Goal: Task Accomplishment & Management: Manage account settings

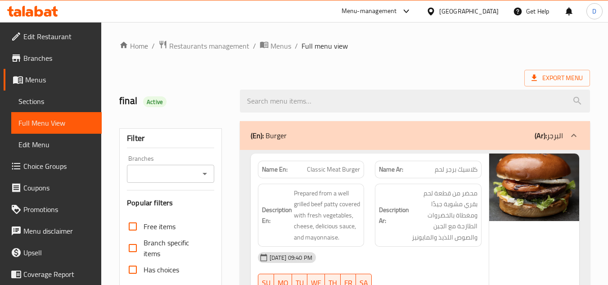
scroll to position [3461, 0]
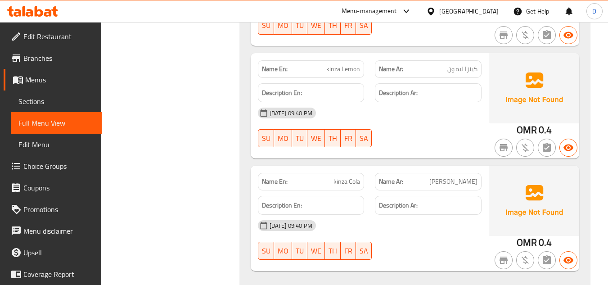
click at [439, 11] on div at bounding box center [432, 11] width 13 height 10
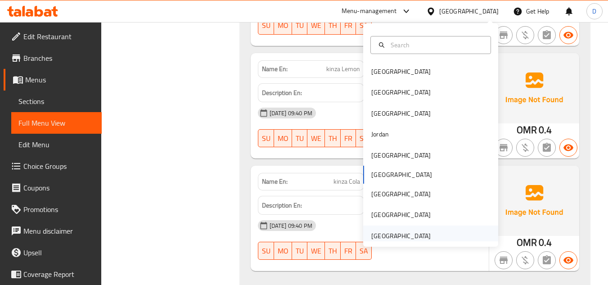
click at [394, 232] on div "[GEOGRAPHIC_DATA]" at bounding box center [400, 236] width 59 height 10
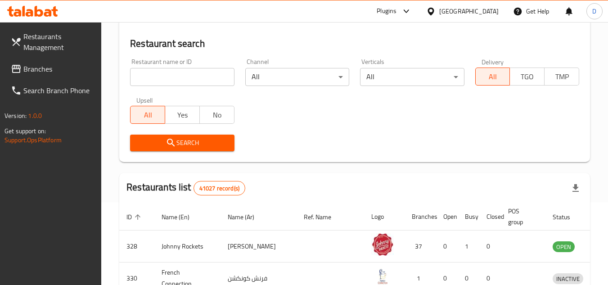
scroll to position [396, 0]
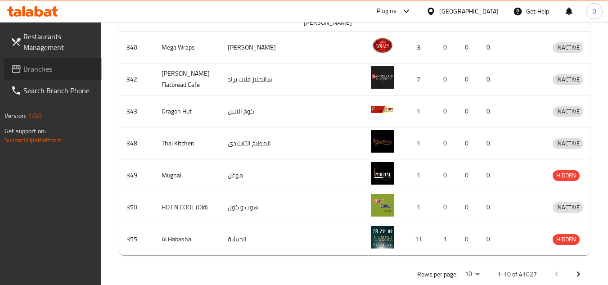
click at [47, 73] on span "Branches" at bounding box center [58, 68] width 71 height 11
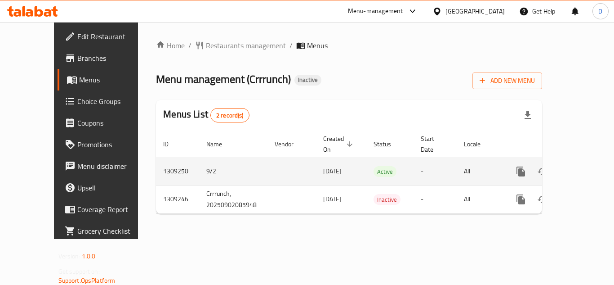
click at [581, 166] on icon "enhanced table" at bounding box center [586, 171] width 11 height 11
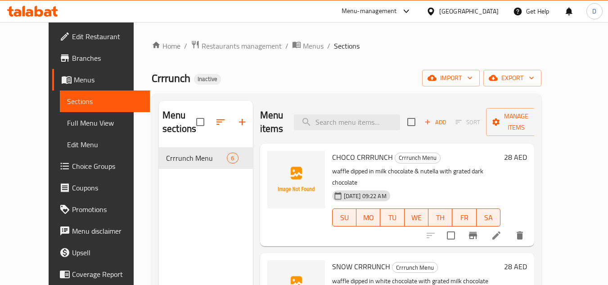
click at [367, 157] on span "CHOCO CRRRUNCH" at bounding box center [362, 156] width 61 height 13
copy h6 "CHOCO CRRRUNCH"
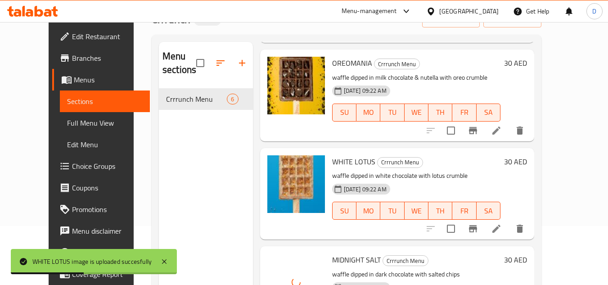
scroll to position [126, 0]
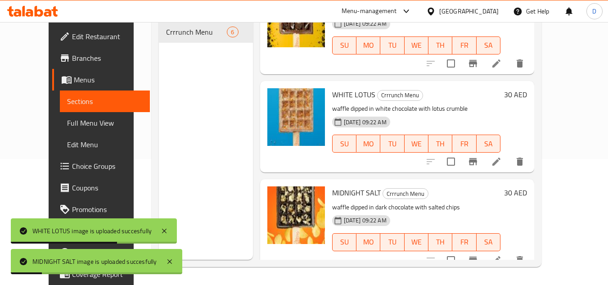
click at [67, 127] on span "Full Menu View" at bounding box center [105, 122] width 76 height 11
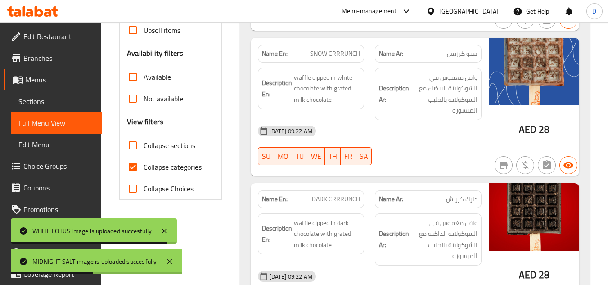
click at [157, 166] on span "Collapse categories" at bounding box center [172, 166] width 58 height 11
click at [143, 166] on input "Collapse categories" at bounding box center [133, 167] width 22 height 22
checkbox input "false"
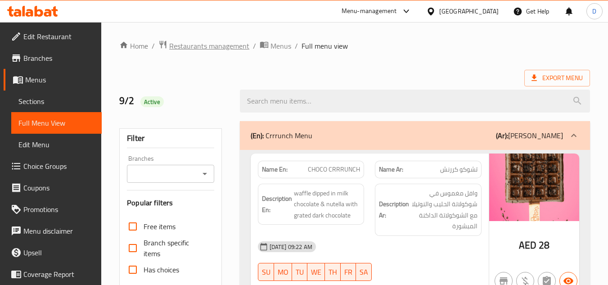
click at [189, 48] on span "Restaurants management" at bounding box center [209, 45] width 80 height 11
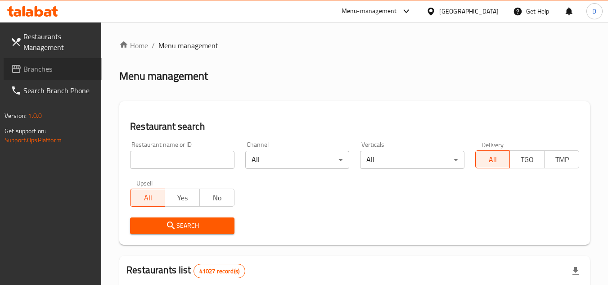
click at [25, 71] on span "Branches" at bounding box center [58, 68] width 71 height 11
